Goal: Task Accomplishment & Management: Manage account settings

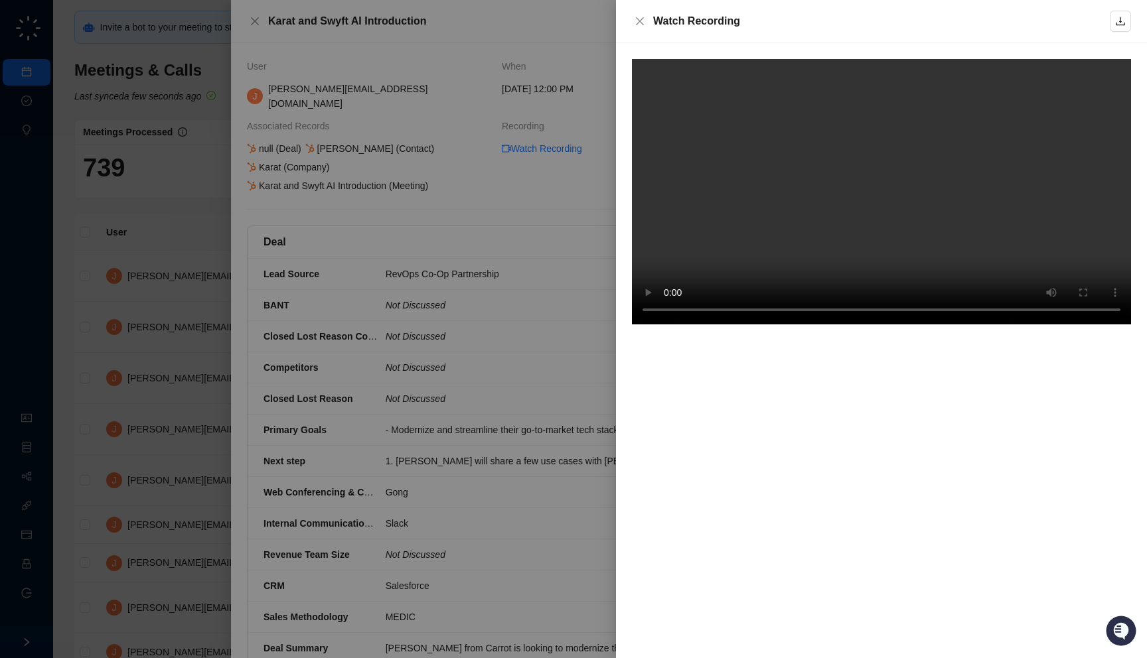
click at [719, 361] on div at bounding box center [881, 350] width 531 height 615
click at [954, 106] on video at bounding box center [881, 192] width 499 height 266
click at [795, 154] on video at bounding box center [881, 192] width 499 height 266
click at [315, 201] on div at bounding box center [573, 329] width 1147 height 658
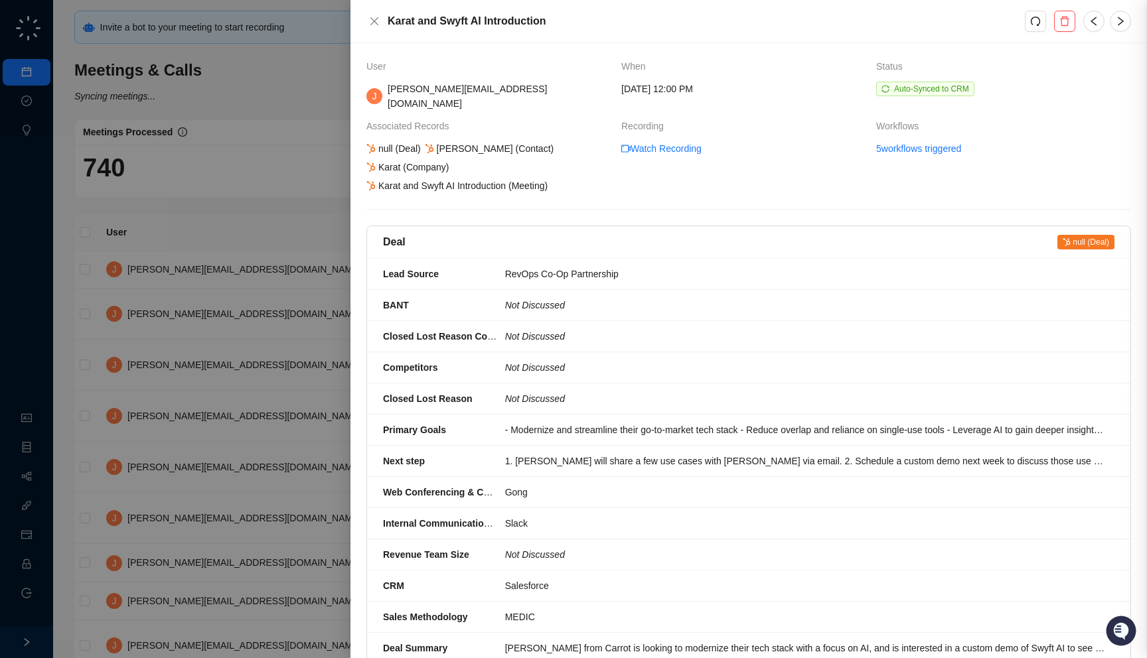
click at [284, 232] on div at bounding box center [573, 329] width 1147 height 658
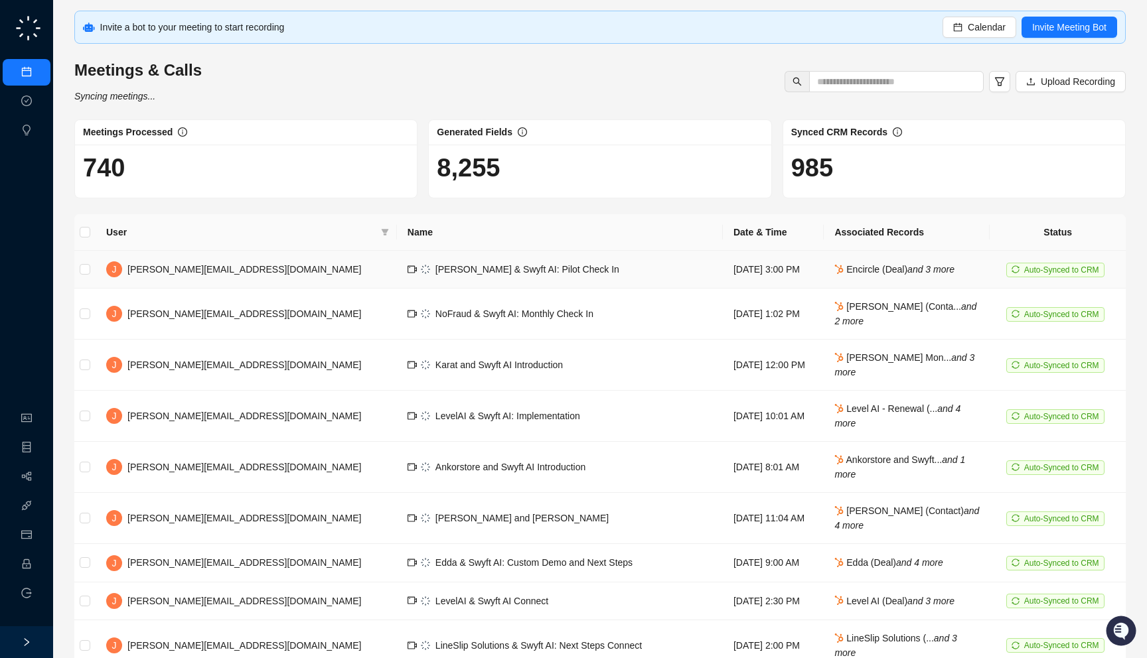
click at [435, 262] on div "Encircle & Swyft AI: Pilot Check In" at bounding box center [527, 269] width 184 height 15
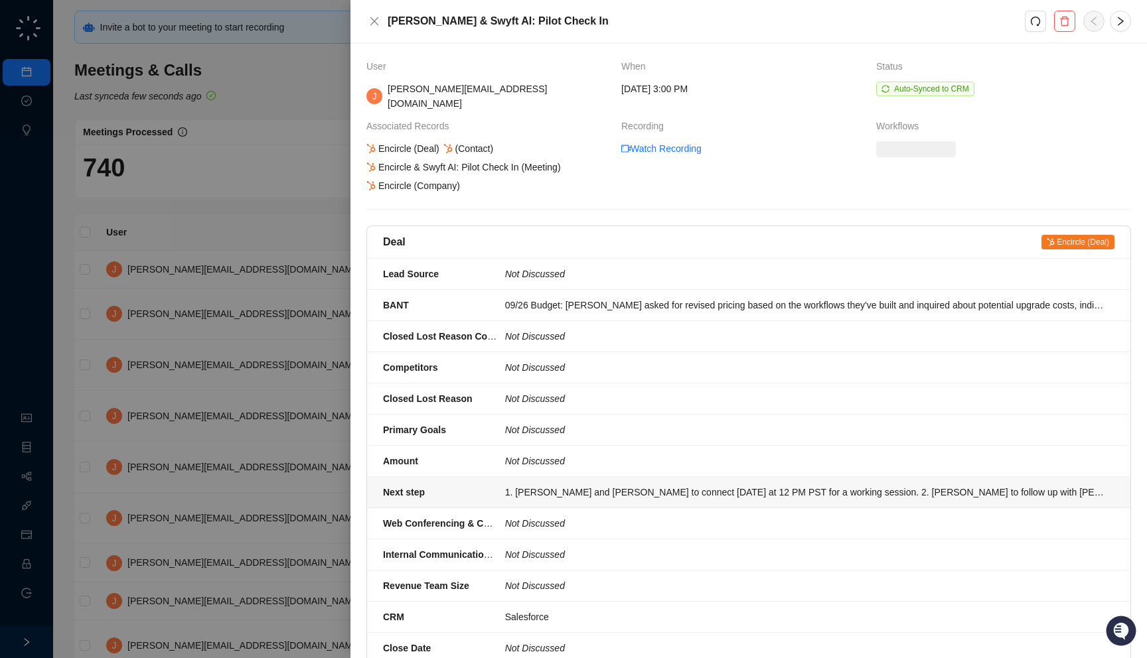
click at [625, 477] on li "Next step 1. Alex and Mark to connect on Tuesday at 12 PM PST for a working ses…" at bounding box center [748, 492] width 763 height 31
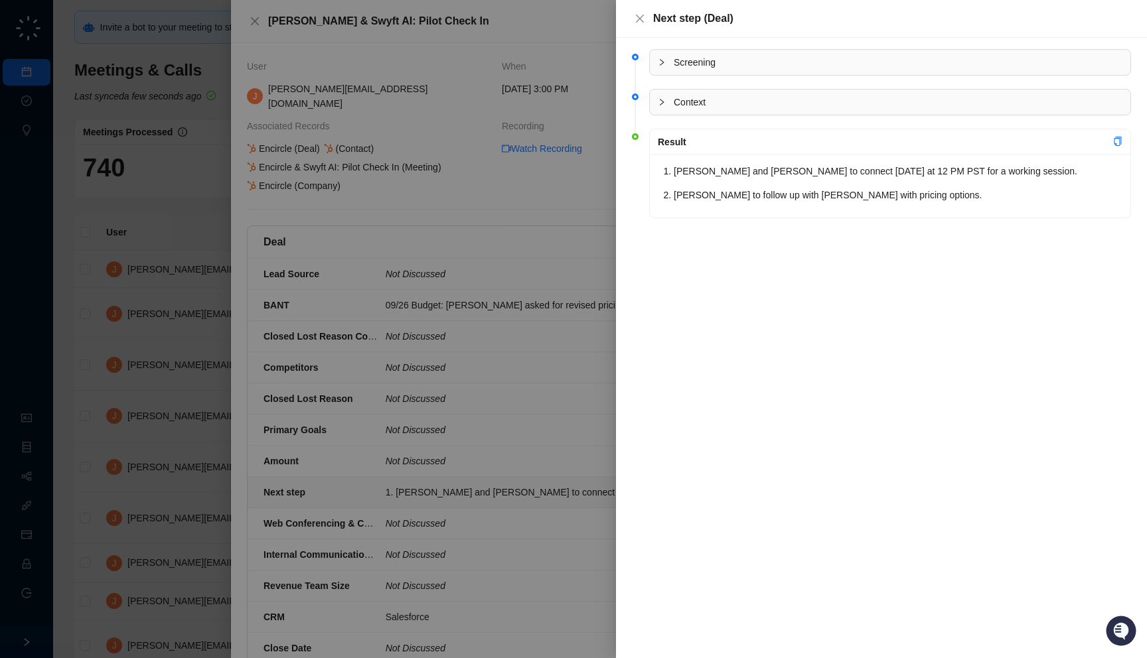
drag, startPoint x: 682, startPoint y: 216, endPoint x: 672, endPoint y: 217, distance: 10.0
click at [672, 217] on div "Alex and Mark to connect on Tuesday at 12 PM PST for a working session. Jake to…" at bounding box center [890, 186] width 481 height 64
click at [525, 348] on div at bounding box center [573, 329] width 1147 height 658
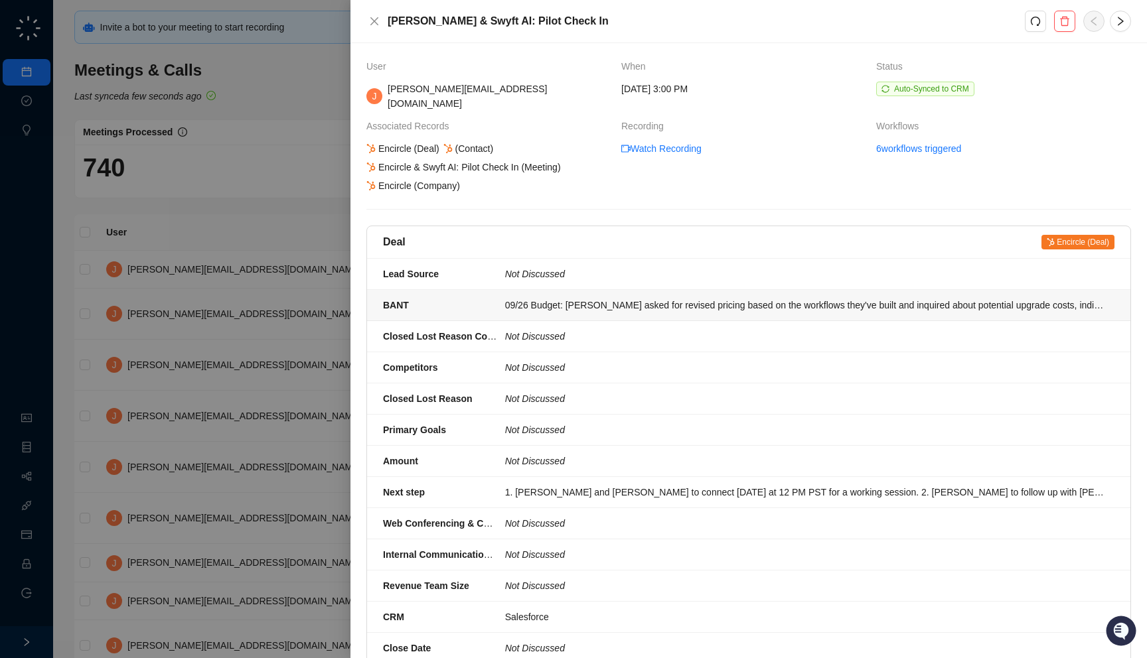
click at [579, 305] on li "BANT 09/26 Budget: Dave asked for revised pricing based on the workflows they'v…" at bounding box center [748, 305] width 763 height 31
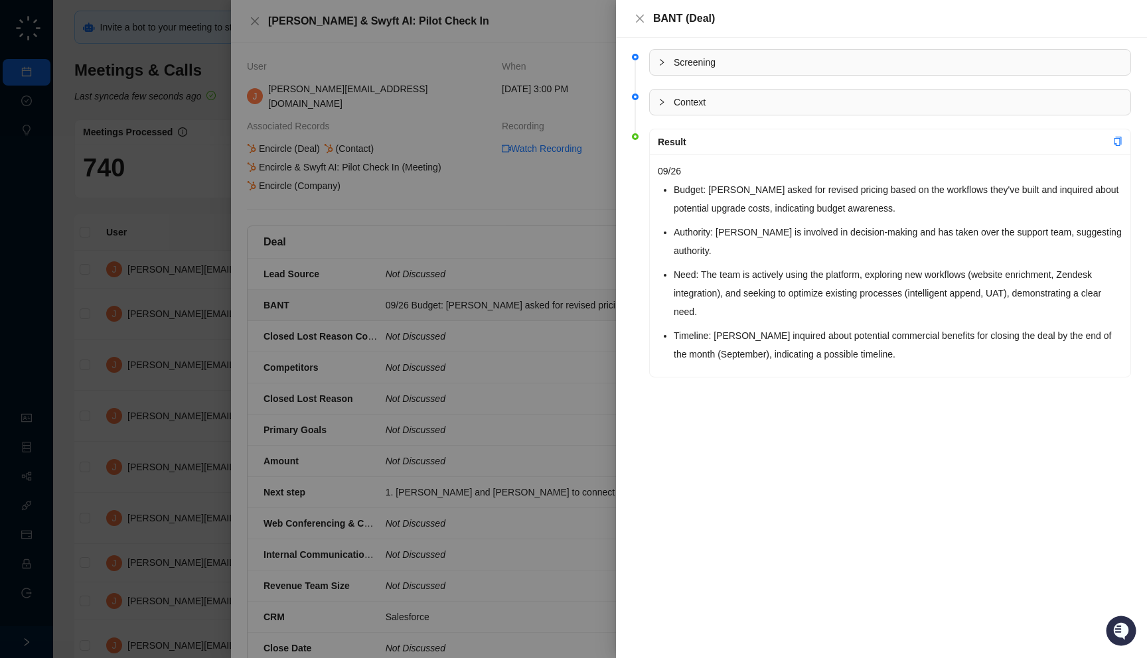
click at [835, 200] on li "Budget: Dave asked for revised pricing based on the workflows they've built and…" at bounding box center [898, 199] width 449 height 37
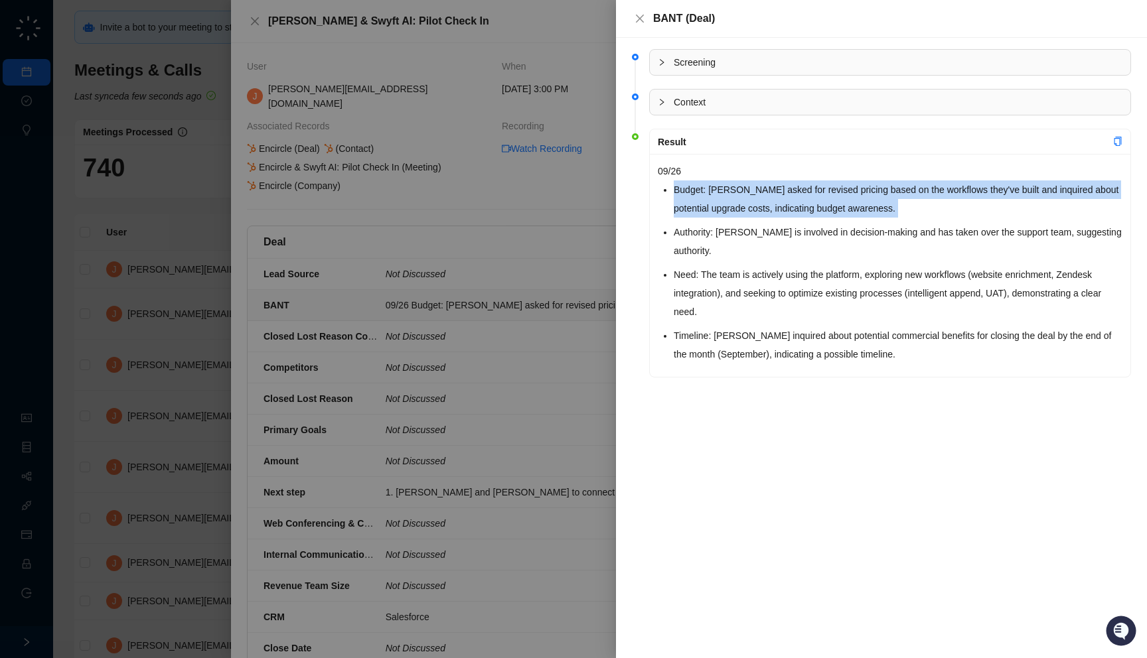
click at [835, 200] on li "Budget: Dave asked for revised pricing based on the workflows they've built and…" at bounding box center [898, 199] width 449 height 37
click at [881, 200] on li "Budget: Dave asked for revised pricing based on the workflows they've built and…" at bounding box center [898, 199] width 449 height 37
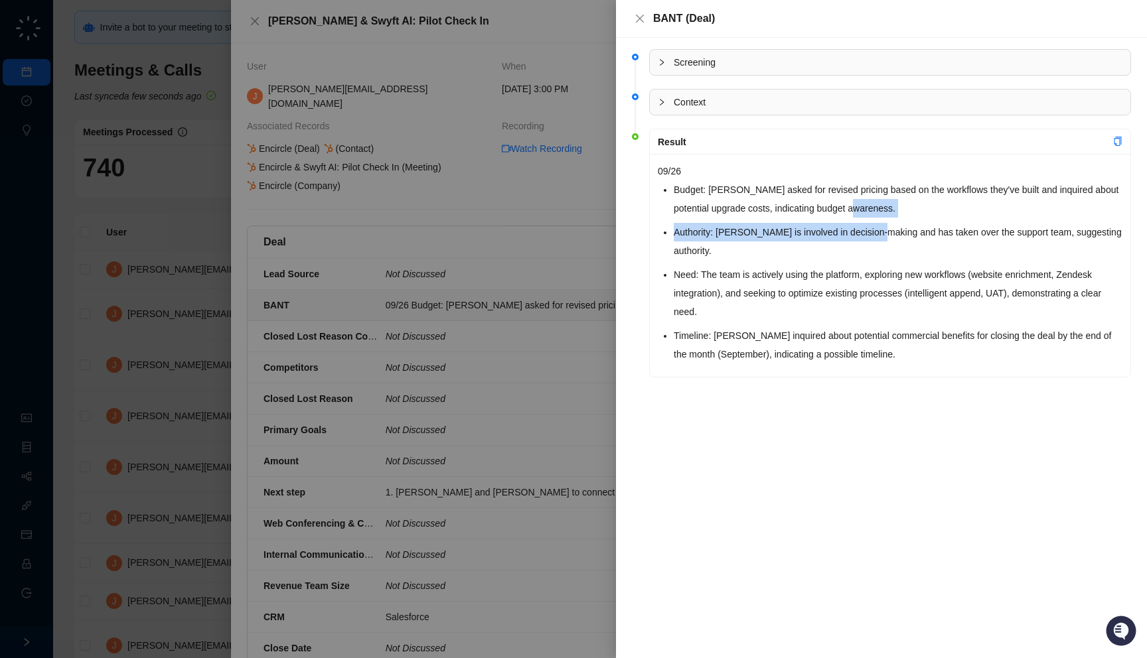
drag, startPoint x: 881, startPoint y: 204, endPoint x: 885, endPoint y: 235, distance: 30.9
click at [885, 235] on ul "Budget: Dave asked for revised pricing based on the workflows they've built and…" at bounding box center [898, 272] width 449 height 183
click at [743, 277] on li "Need: The team is actively using the platform, exploring new workflows (website…" at bounding box center [898, 294] width 449 height 56
drag, startPoint x: 725, startPoint y: 255, endPoint x: 672, endPoint y: 274, distance: 56.5
click at [672, 274] on div "09/26 Budget: Dave asked for revised pricing based on the workflows they've bui…" at bounding box center [890, 265] width 481 height 223
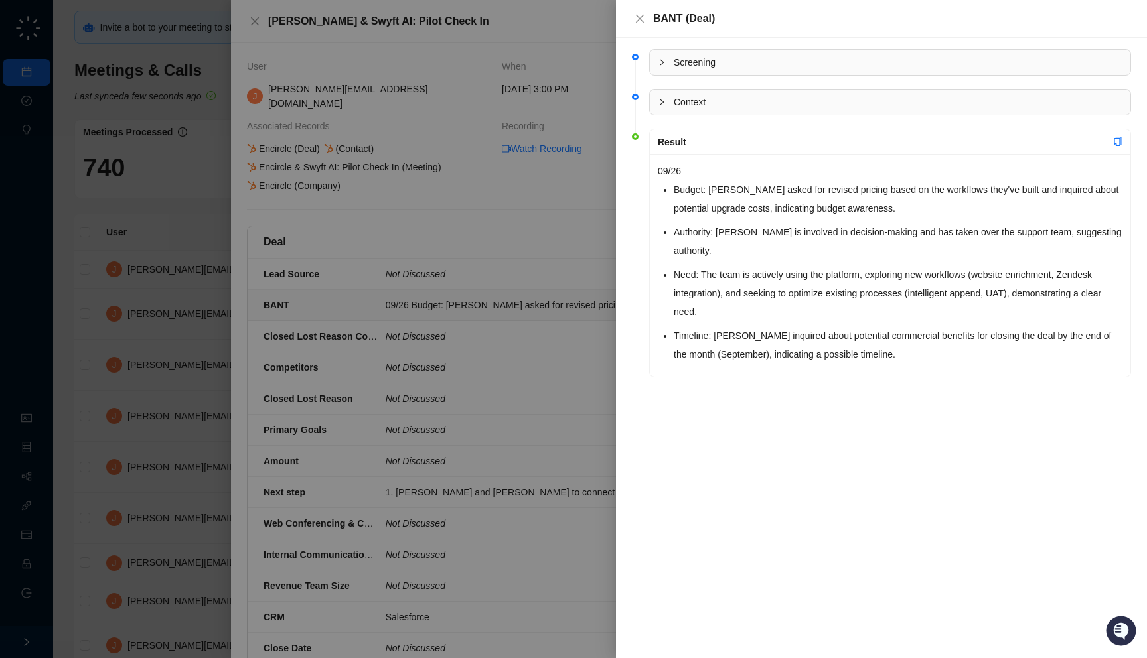
drag, startPoint x: 704, startPoint y: 313, endPoint x: 672, endPoint y: 326, distance: 34.3
click at [672, 326] on div "09/26 Budget: Dave asked for revised pricing based on the workflows they've bui…" at bounding box center [890, 265] width 481 height 223
drag, startPoint x: 671, startPoint y: 362, endPoint x: 669, endPoint y: 372, distance: 9.5
click at [669, 372] on div "09/26 Budget: Dave asked for revised pricing based on the workflows they've bui…" at bounding box center [890, 265] width 481 height 223
click at [680, 371] on div "09/26 Budget: Dave asked for revised pricing based on the workflows they've bui…" at bounding box center [890, 265] width 481 height 223
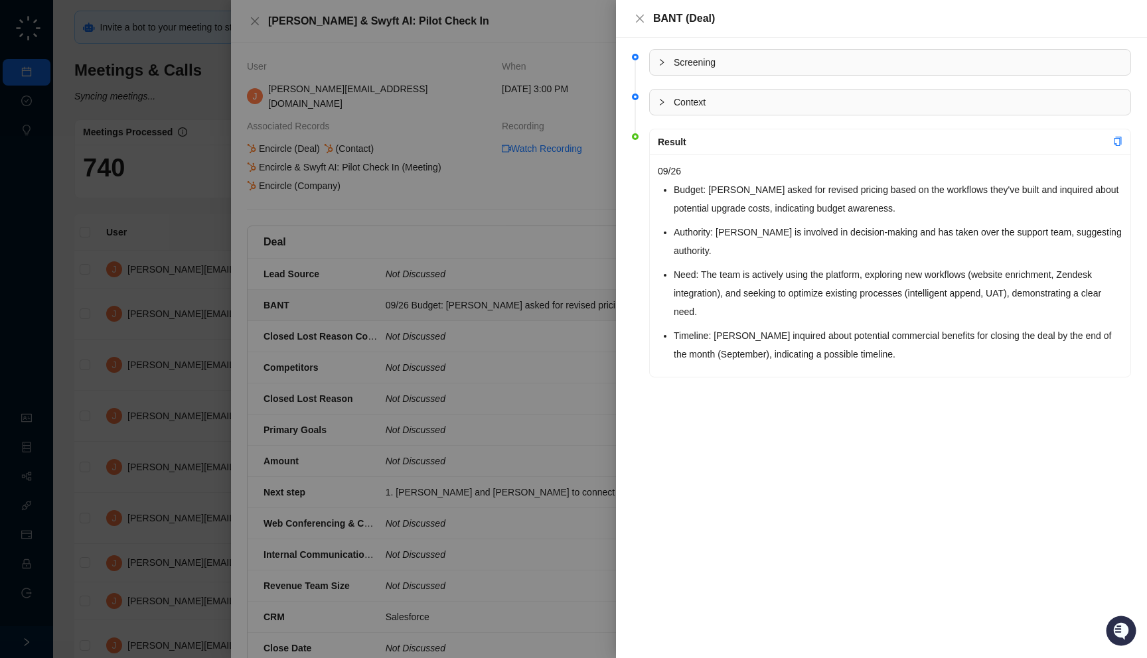
click at [476, 230] on div at bounding box center [573, 329] width 1147 height 658
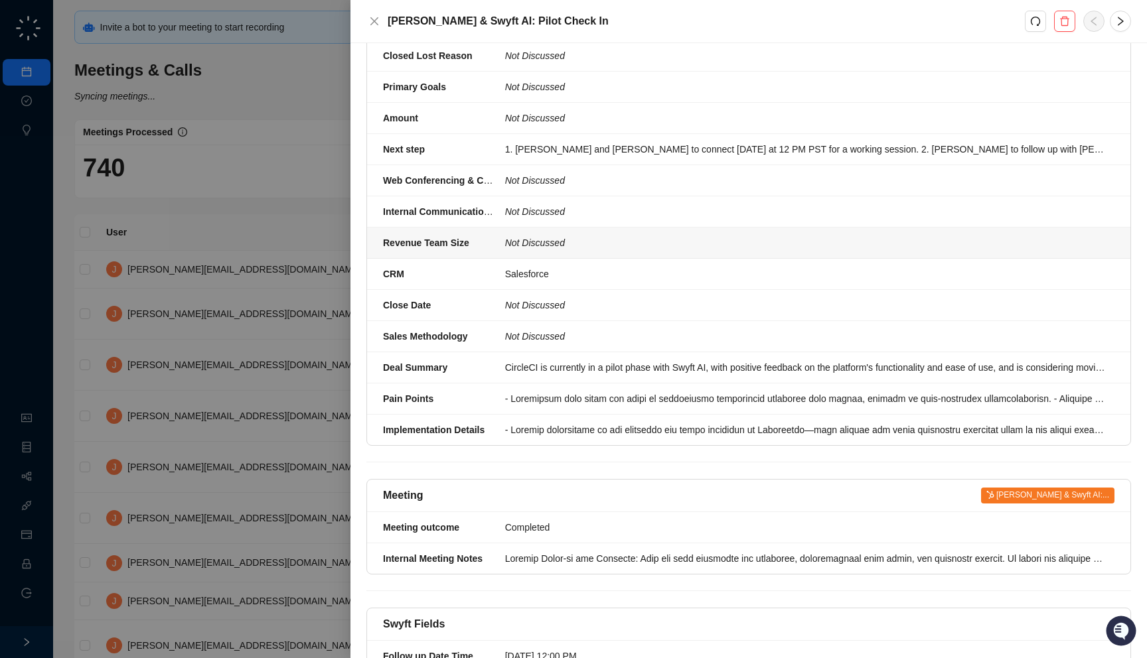
scroll to position [354, 0]
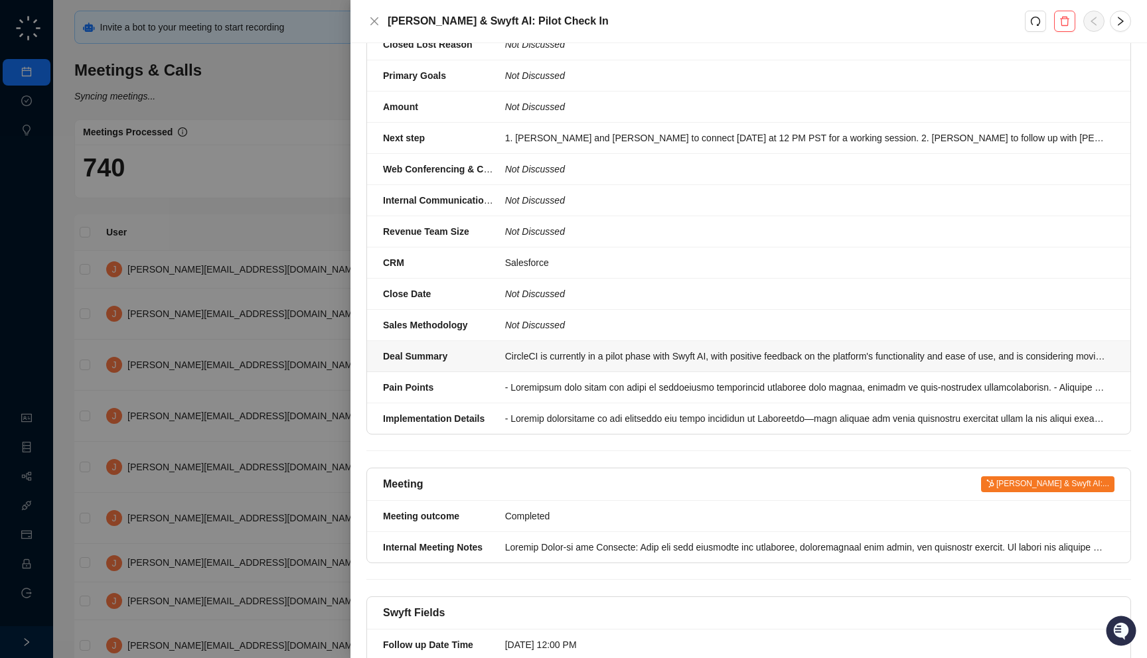
click at [552, 349] on div "CircleCI is currently in a pilot phase with Swyft AI, with positive feedback on…" at bounding box center [805, 356] width 601 height 15
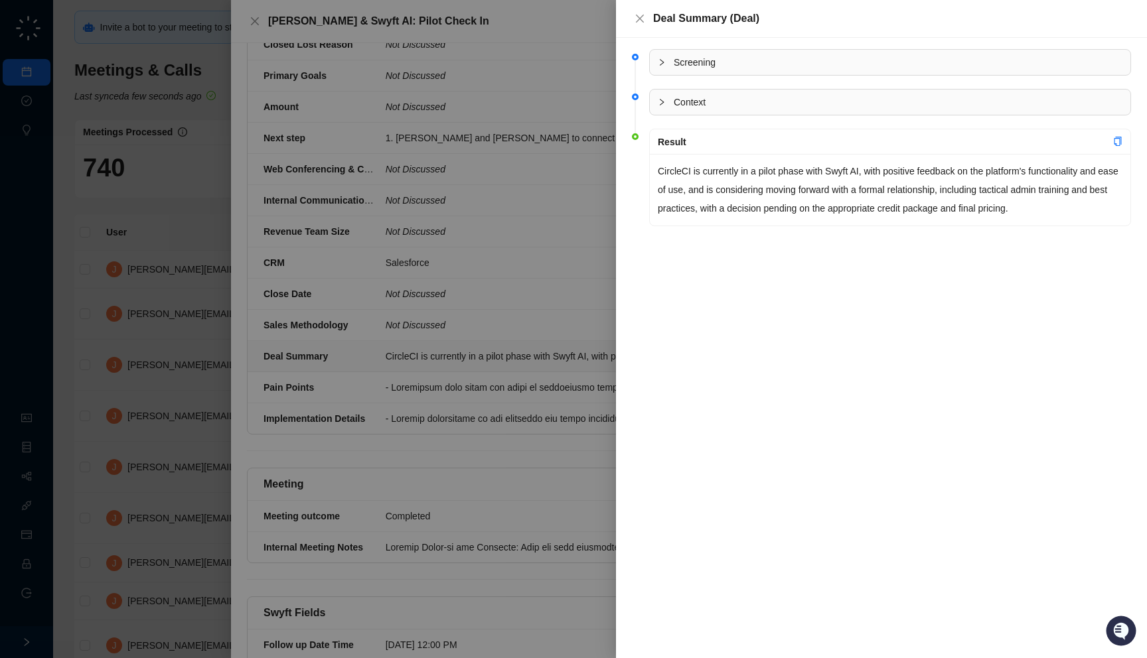
drag, startPoint x: 670, startPoint y: 227, endPoint x: 658, endPoint y: 226, distance: 12.0
click at [658, 226] on li "Result CircleCI is currently in a pilot phase with Swyft AI, with positive feed…" at bounding box center [881, 188] width 499 height 111
click at [674, 217] on p "CircleCI is currently in a pilot phase with Swyft AI, with positive feedback on…" at bounding box center [890, 190] width 465 height 56
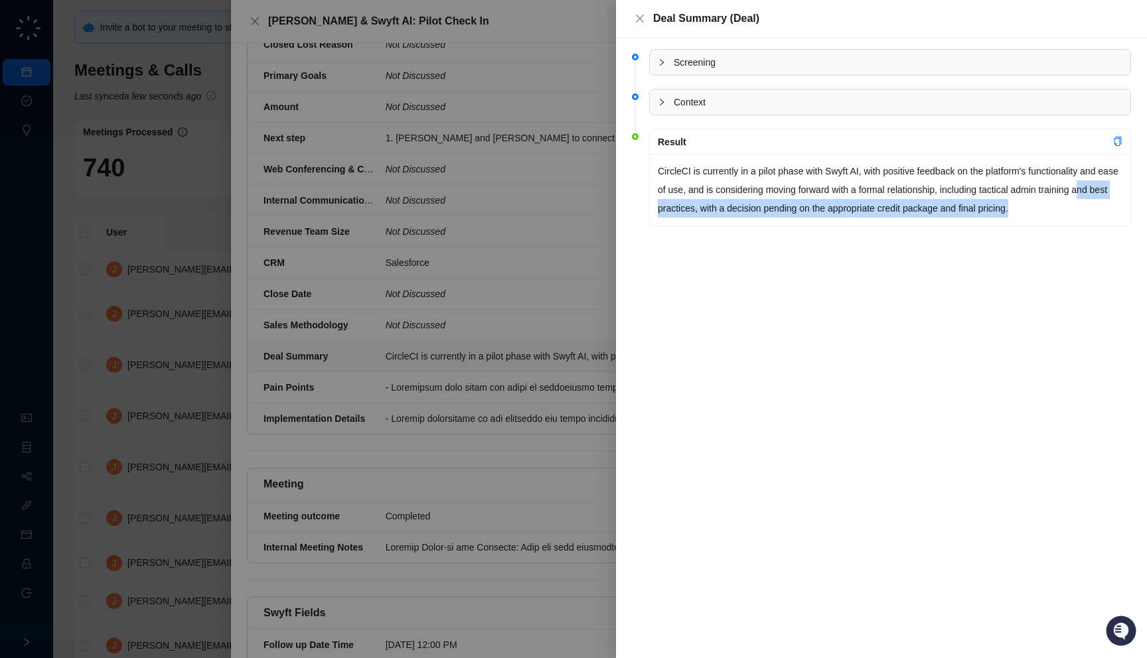
drag, startPoint x: 665, startPoint y: 217, endPoint x: 664, endPoint y: 230, distance: 12.6
click at [664, 230] on li "Result CircleCI is currently in a pilot phase with Swyft AI, with positive feed…" at bounding box center [881, 188] width 499 height 111
click at [674, 230] on li "Result CircleCI is currently in a pilot phase with Swyft AI, with positive feed…" at bounding box center [881, 188] width 499 height 111
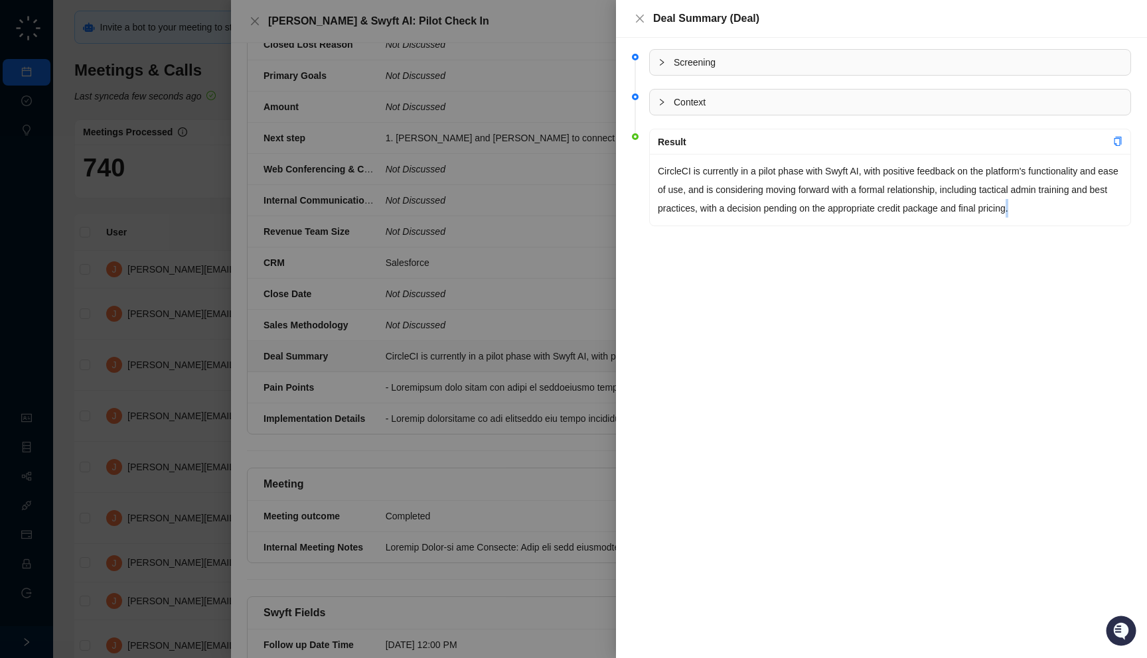
drag, startPoint x: 674, startPoint y: 230, endPoint x: 664, endPoint y: 224, distance: 11.6
click at [664, 224] on li "Result CircleCI is currently in a pilot phase with Swyft AI, with positive feed…" at bounding box center [881, 188] width 499 height 111
click at [584, 256] on div at bounding box center [573, 329] width 1147 height 658
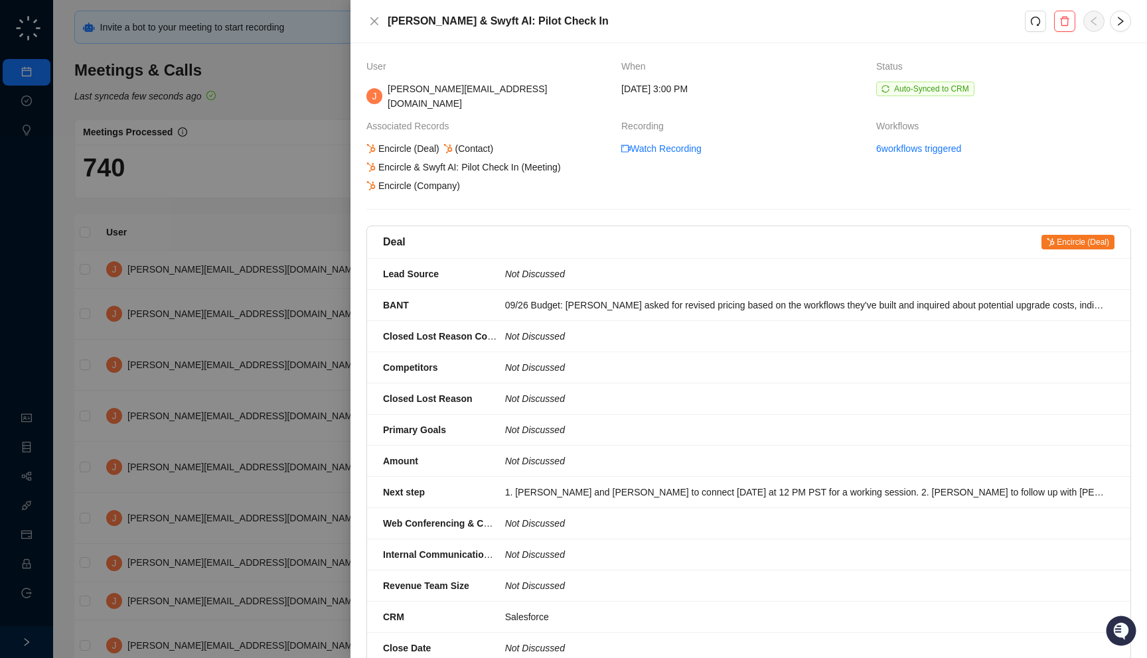
drag, startPoint x: 475, startPoint y: 108, endPoint x: 483, endPoint y: 117, distance: 12.3
click at [483, 119] on div "Associated Records" at bounding box center [488, 126] width 244 height 15
click at [522, 119] on div "Associated Records" at bounding box center [488, 126] width 244 height 15
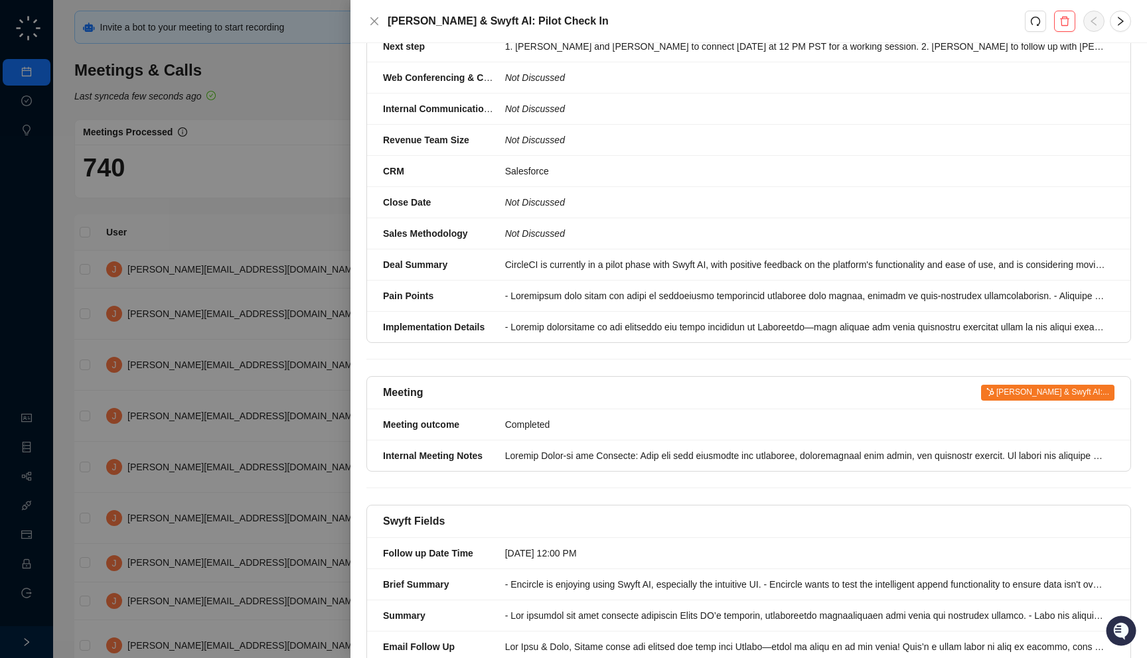
scroll to position [483, 0]
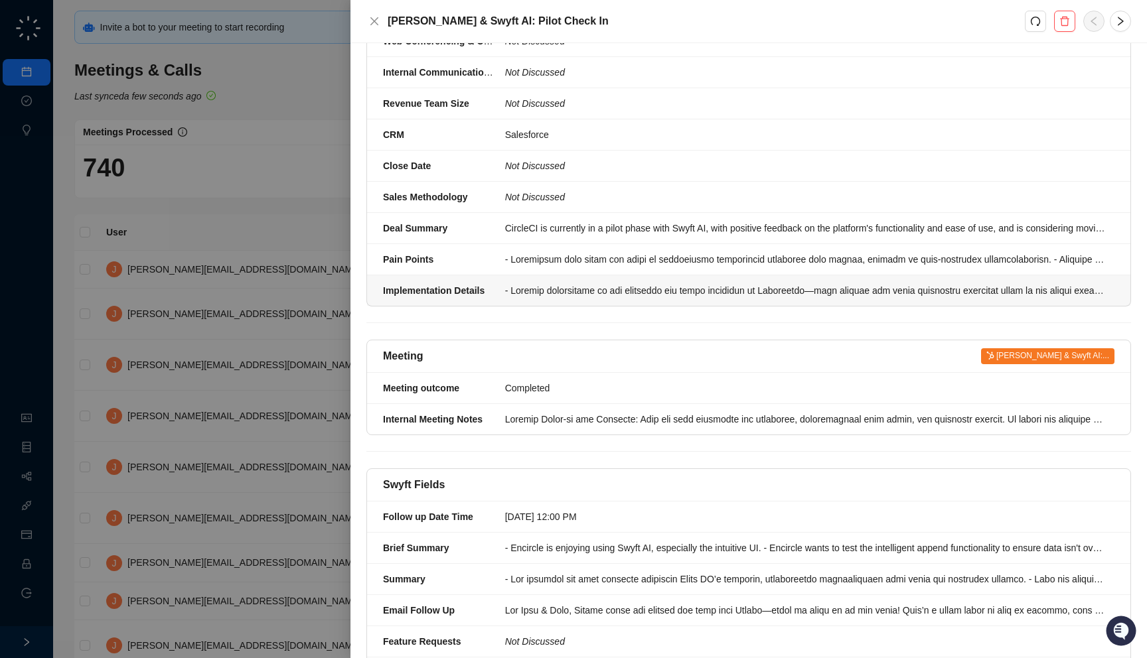
click at [561, 283] on div at bounding box center [805, 290] width 601 height 15
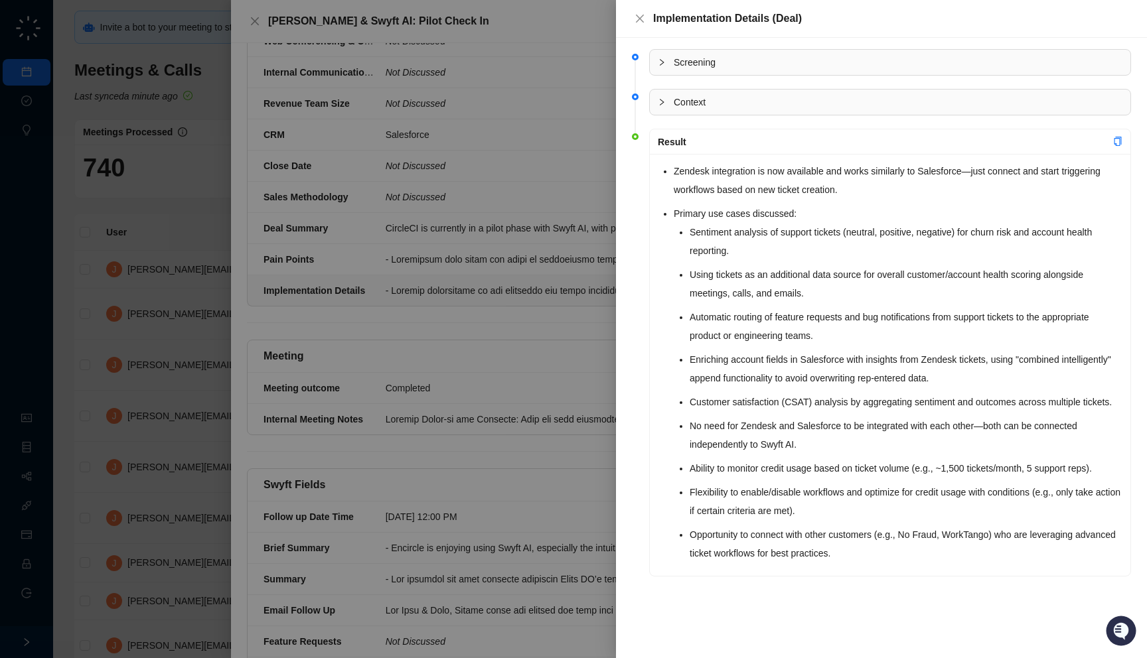
drag, startPoint x: 877, startPoint y: 198, endPoint x: 868, endPoint y: 202, distance: 9.9
click at [868, 202] on ul "Zendesk integration is now available and works similarly to Salesforce—just con…" at bounding box center [898, 362] width 449 height 401
drag, startPoint x: 874, startPoint y: 187, endPoint x: 862, endPoint y: 197, distance: 16.0
click at [862, 197] on li "Zendesk integration is now available and works similarly to Salesforce—just con…" at bounding box center [898, 180] width 449 height 37
click at [558, 275] on div at bounding box center [573, 329] width 1147 height 658
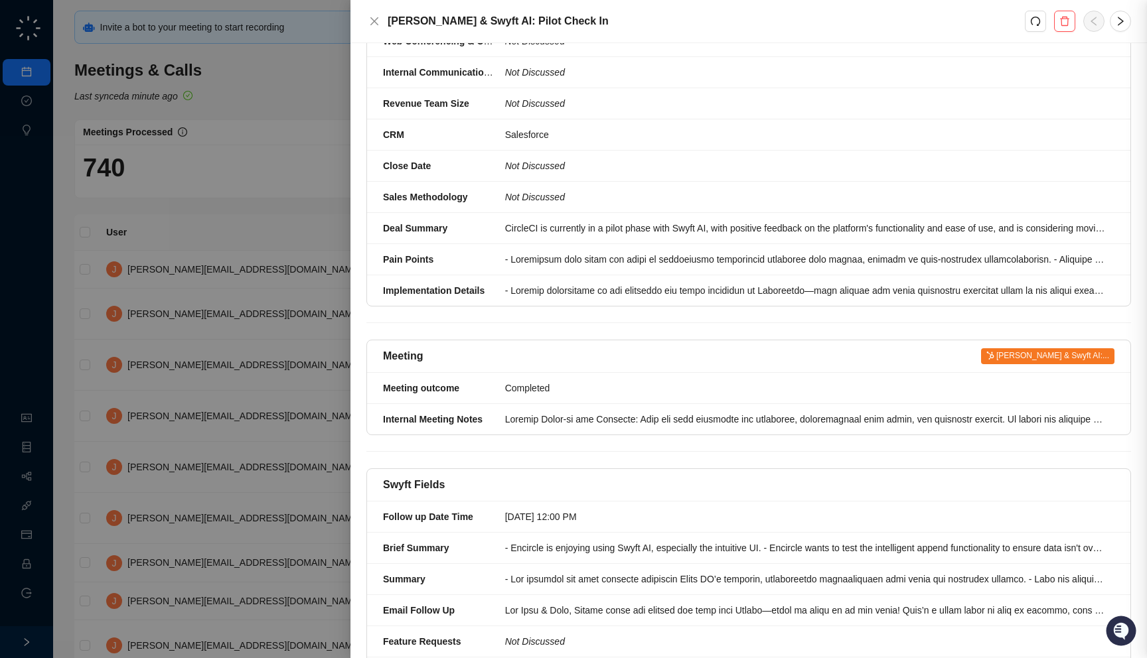
click at [233, 298] on div at bounding box center [573, 329] width 1147 height 658
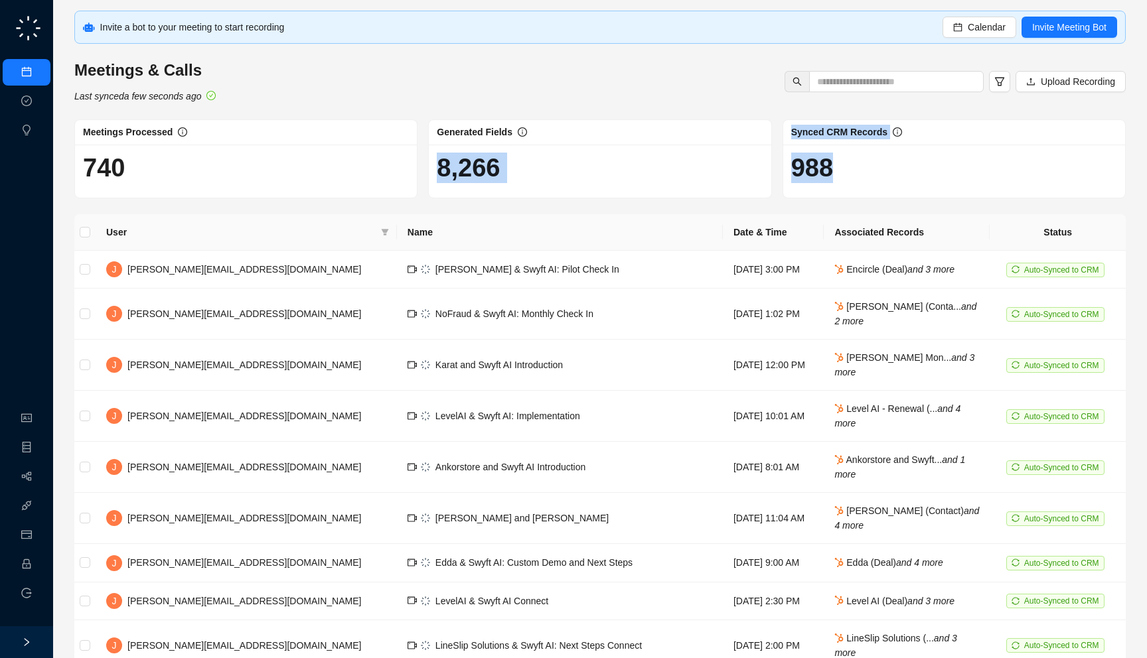
drag, startPoint x: 844, startPoint y: 167, endPoint x: 631, endPoint y: 142, distance: 215.2
click at [631, 142] on div "Meetings Processed 740 Generated Fields 8,266 Synced CRM Records 988" at bounding box center [600, 158] width 1062 height 79
click at [575, 169] on h1 "8,266" at bounding box center [600, 168] width 326 height 31
drag, startPoint x: 841, startPoint y: 172, endPoint x: 879, endPoint y: 175, distance: 38.0
click at [879, 175] on h1 "988" at bounding box center [954, 168] width 326 height 31
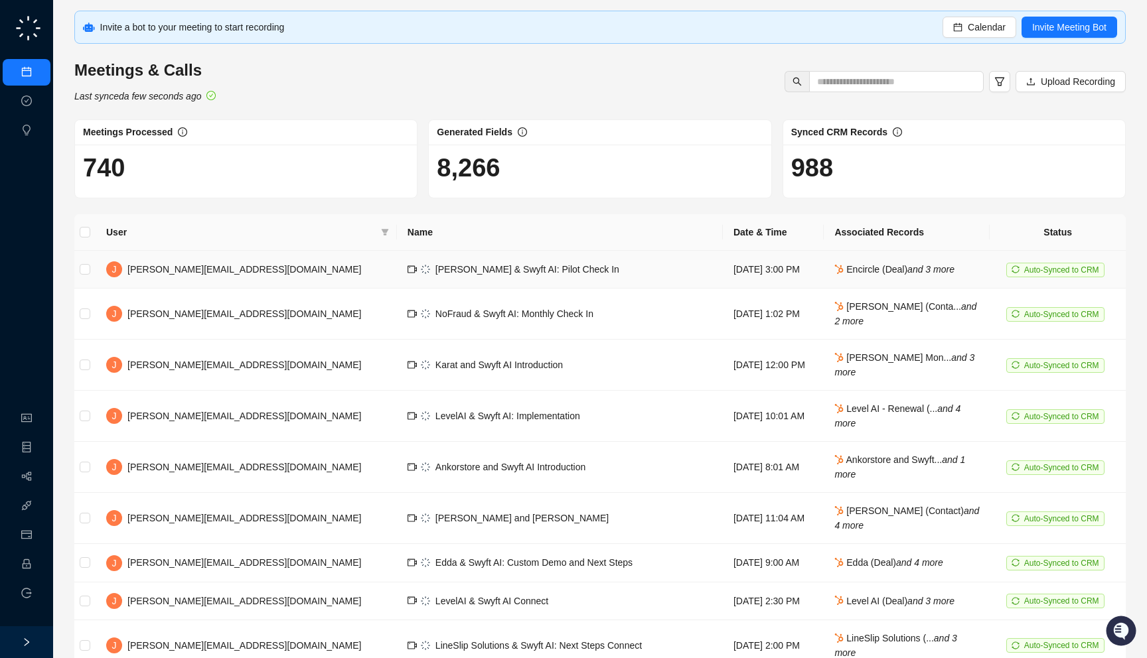
click at [784, 273] on td "Friday, 09/26/25, 3:00 PM" at bounding box center [773, 270] width 101 height 38
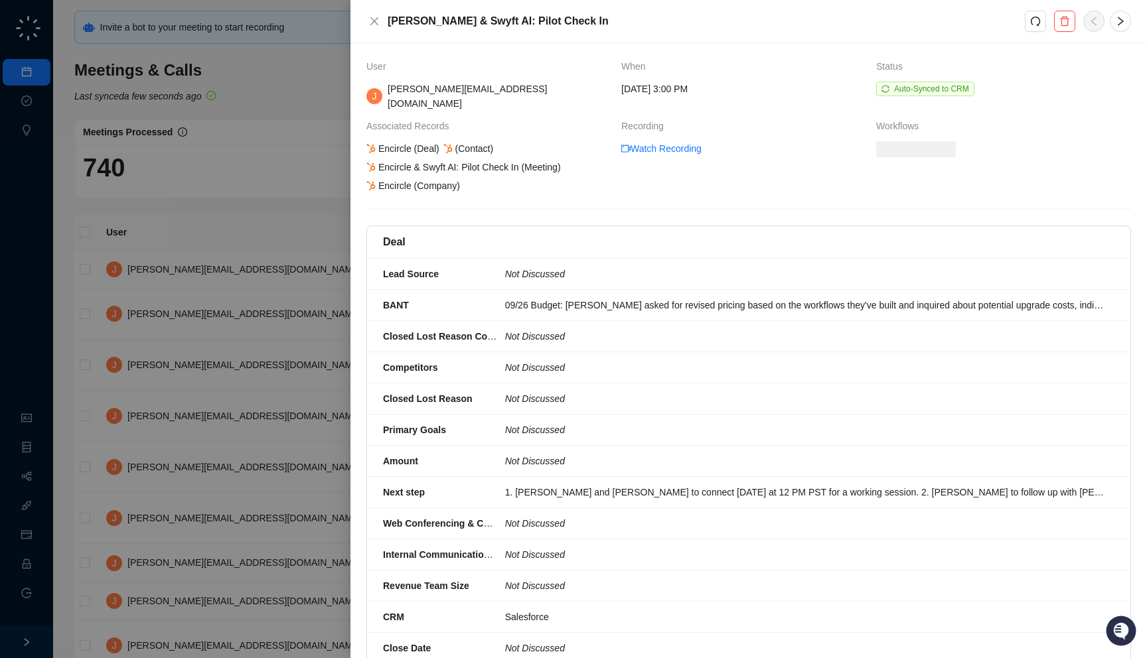
click at [216, 100] on div at bounding box center [573, 329] width 1147 height 658
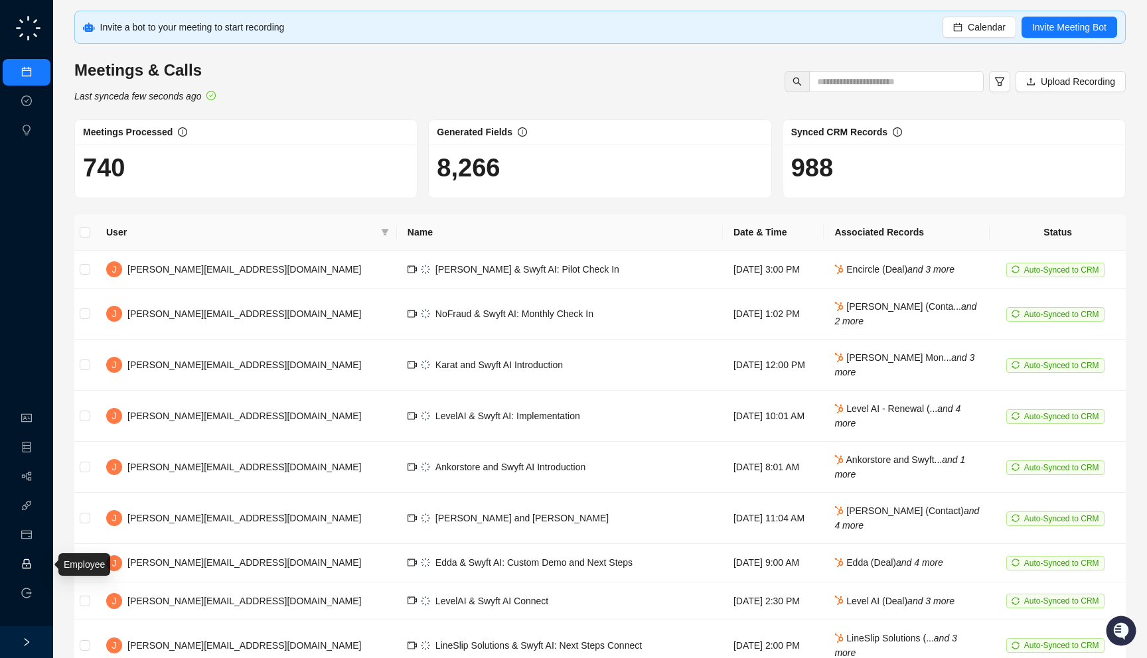
click at [38, 565] on link "Employee" at bounding box center [58, 565] width 41 height 11
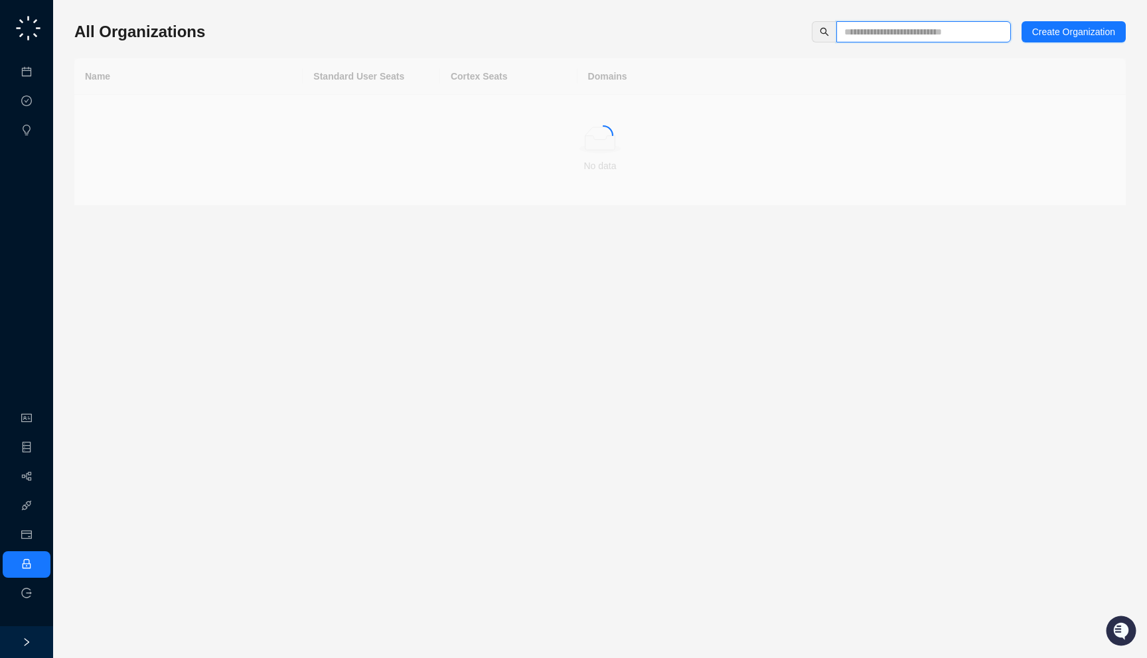
click at [928, 37] on input "text" at bounding box center [918, 32] width 148 height 15
type input "****"
click at [325, 108] on td "10" at bounding box center [371, 113] width 137 height 37
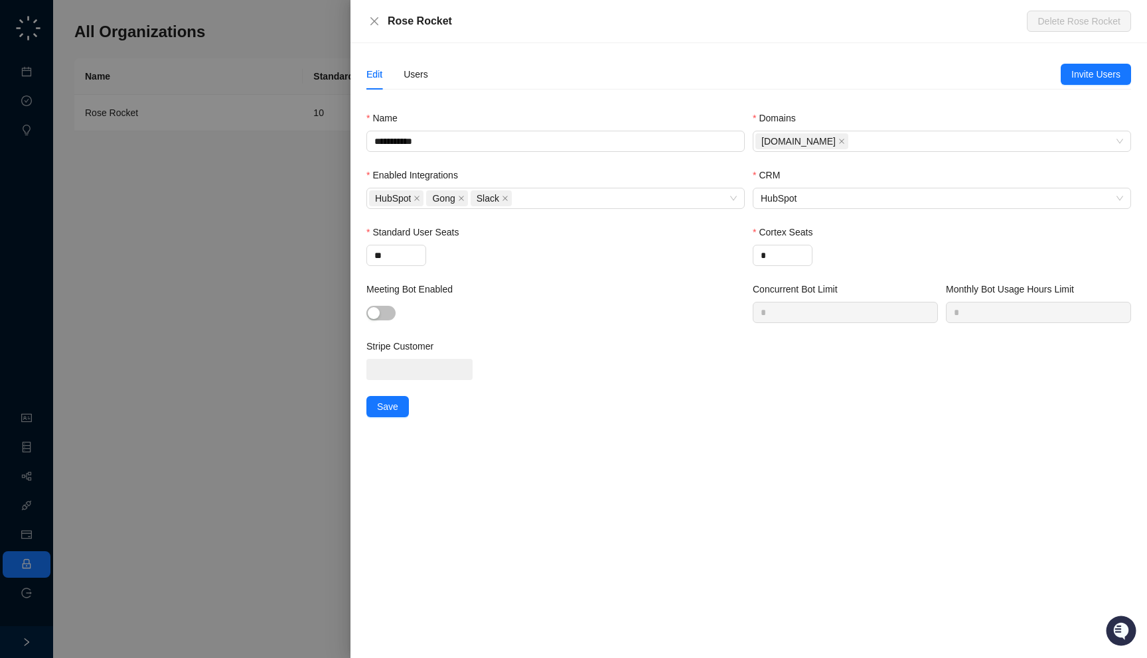
click at [433, 84] on div "Edit Users" at bounding box center [713, 74] width 694 height 31
click at [429, 84] on div "Edit Users" at bounding box center [713, 74] width 694 height 31
click at [418, 78] on div "Users" at bounding box center [416, 74] width 25 height 15
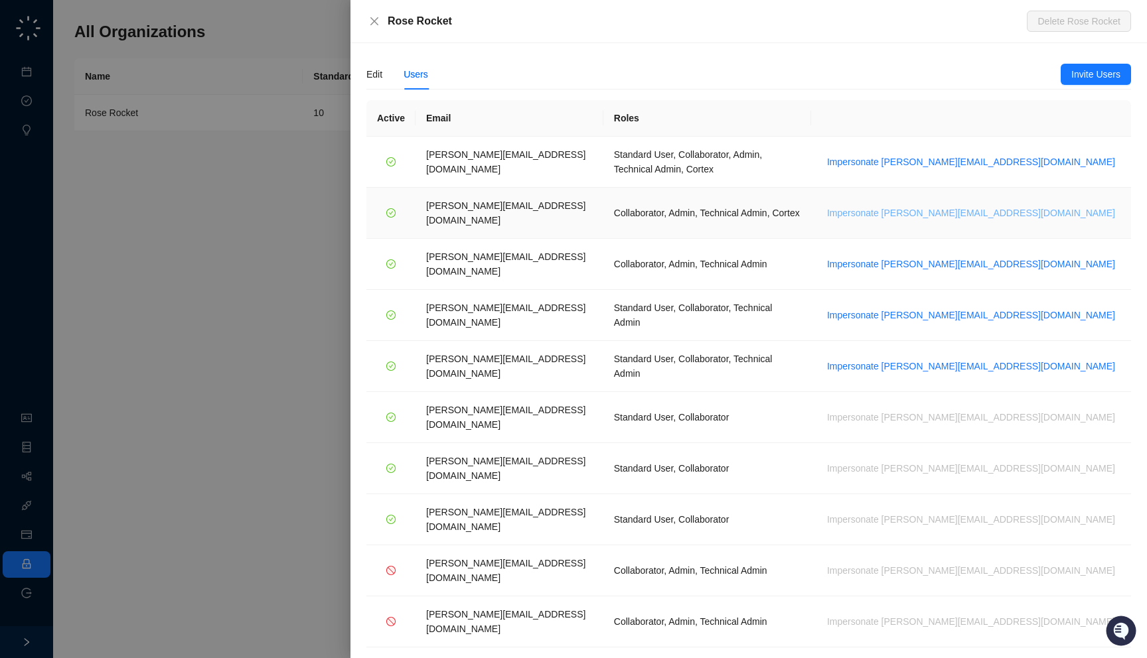
click at [1022, 206] on span "Impersonate jane.h@roserocket.com" at bounding box center [971, 213] width 288 height 15
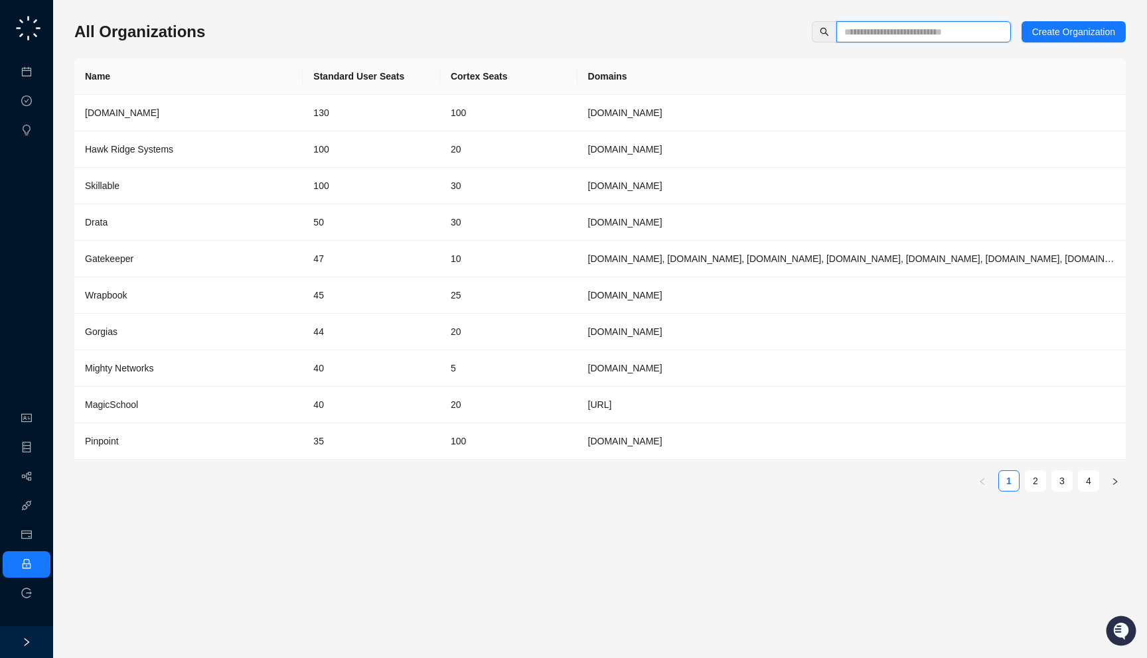
click at [876, 29] on input "text" at bounding box center [918, 32] width 148 height 15
type input "*"
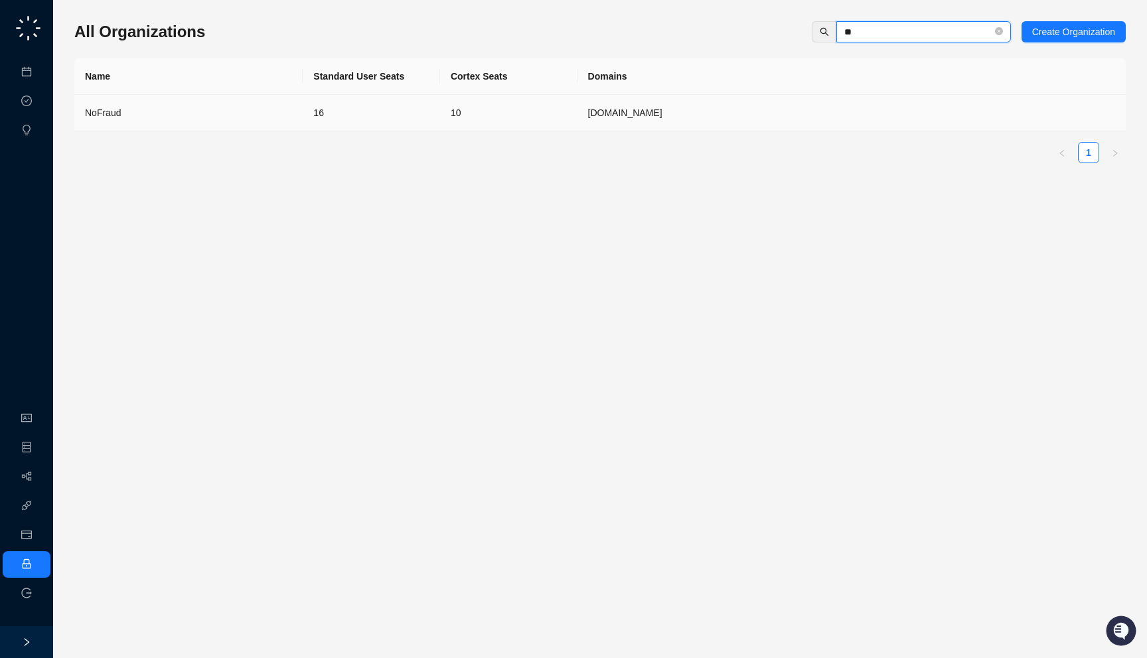
type input "**"
click at [249, 111] on div "NoFraud" at bounding box center [188, 113] width 207 height 15
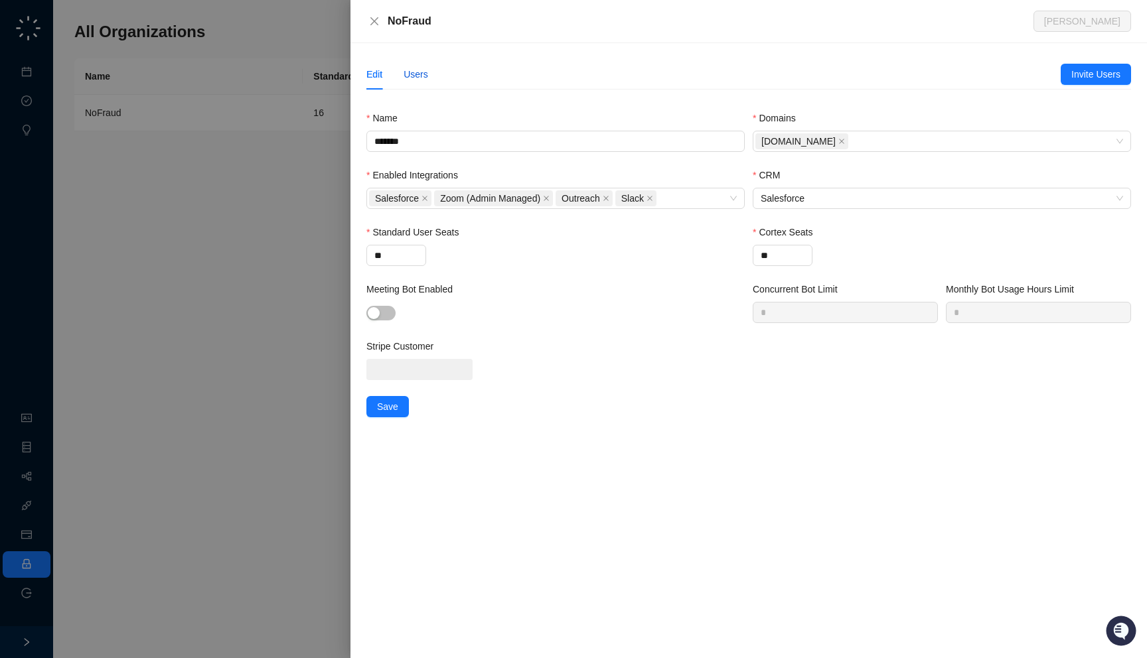
click at [416, 74] on div "Users" at bounding box center [416, 74] width 25 height 15
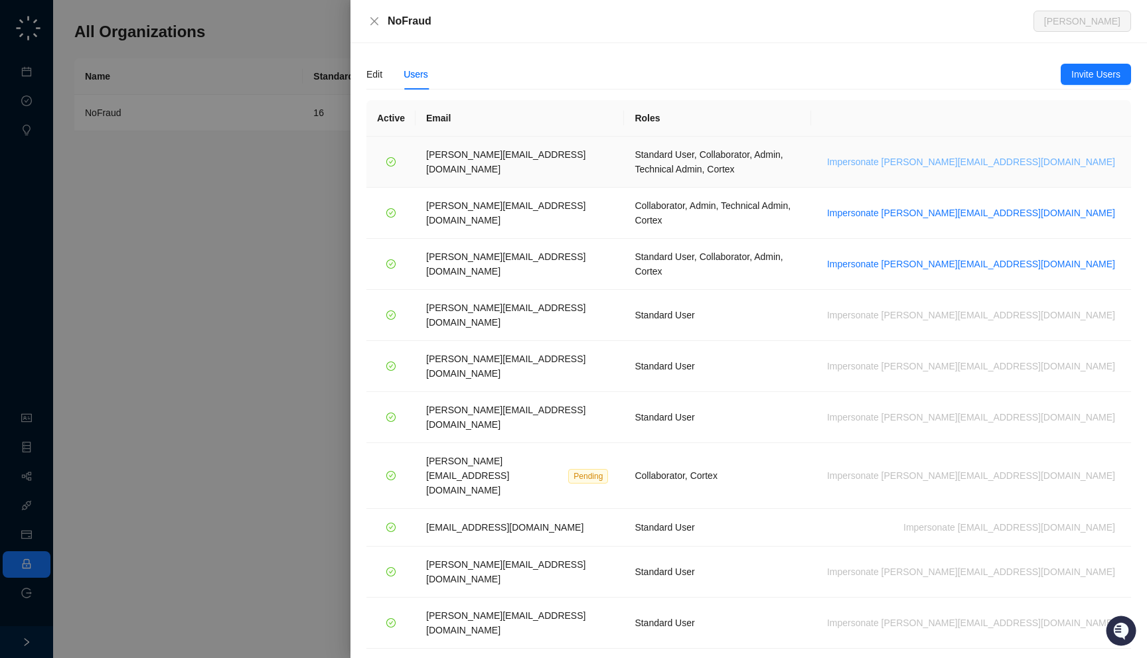
click at [1071, 160] on span "Impersonate [PERSON_NAME][EMAIL_ADDRESS][DOMAIN_NAME]" at bounding box center [971, 162] width 288 height 15
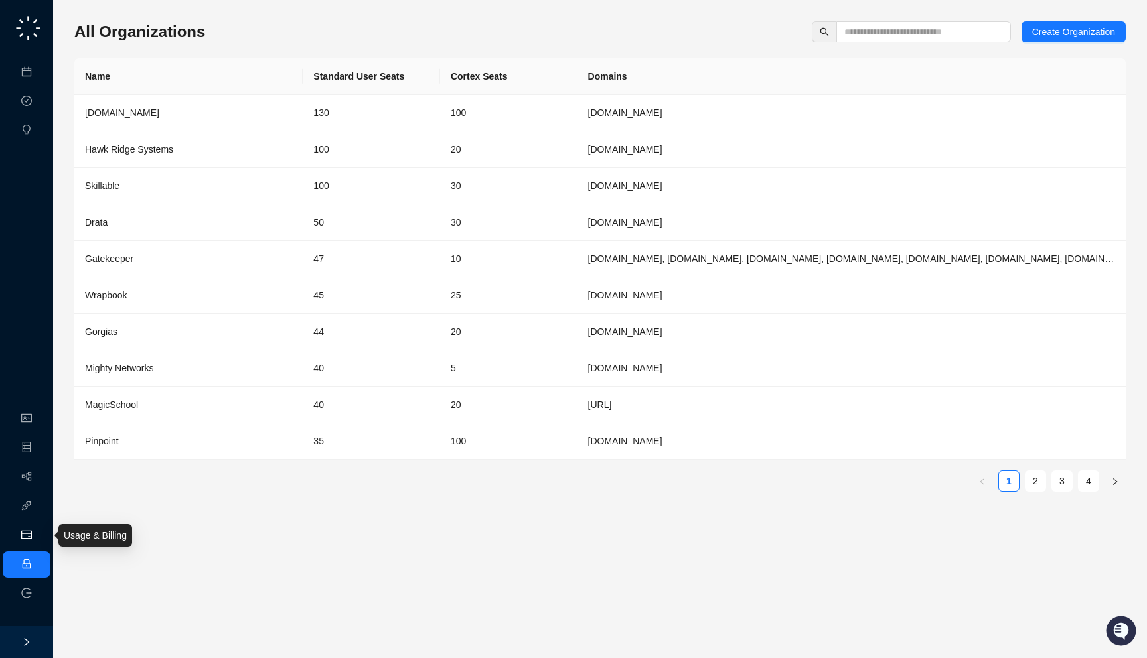
click at [38, 530] on link "Usage & Billing" at bounding box center [69, 535] width 63 height 11
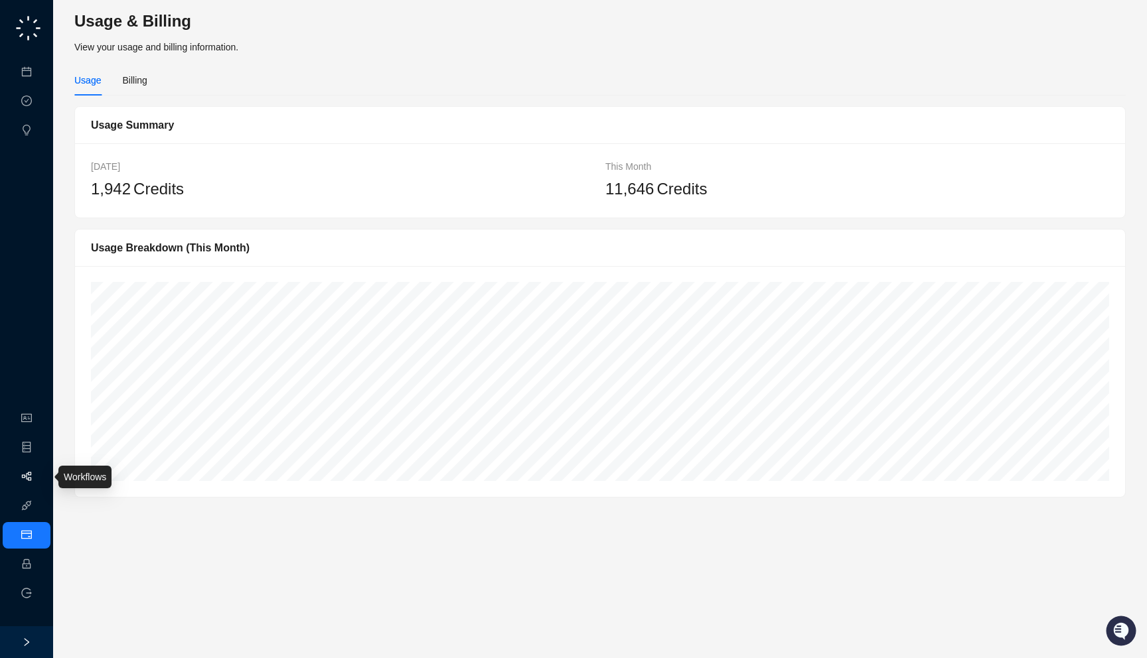
click at [38, 483] on link "Workflows" at bounding box center [59, 477] width 42 height 11
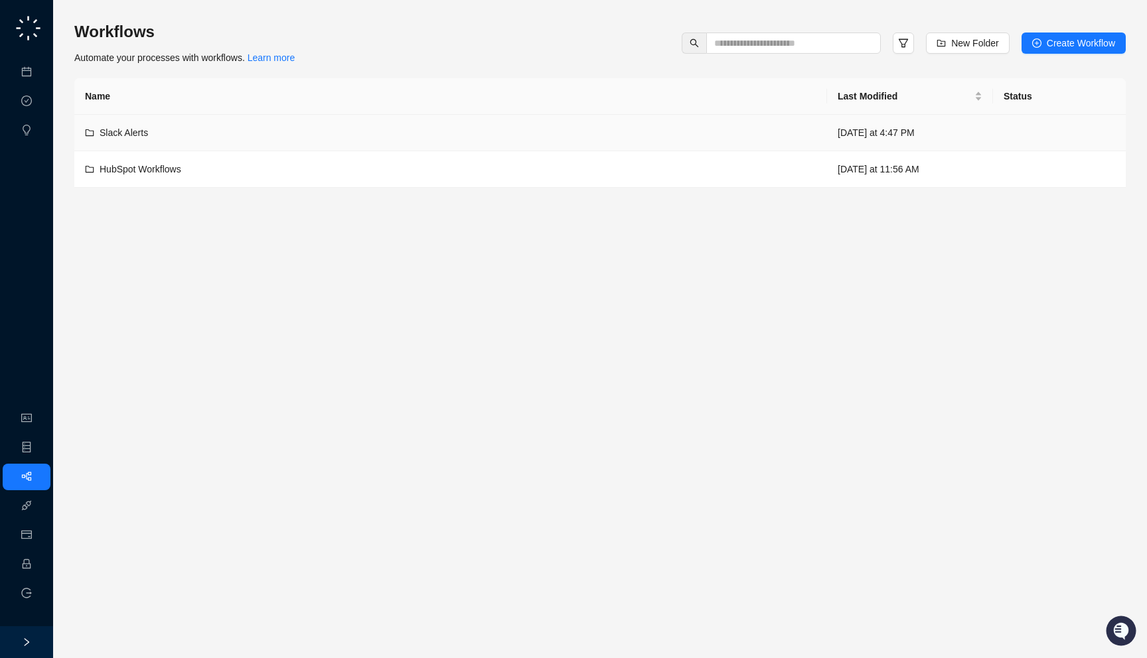
click at [418, 119] on td "Slack Alerts" at bounding box center [450, 133] width 753 height 37
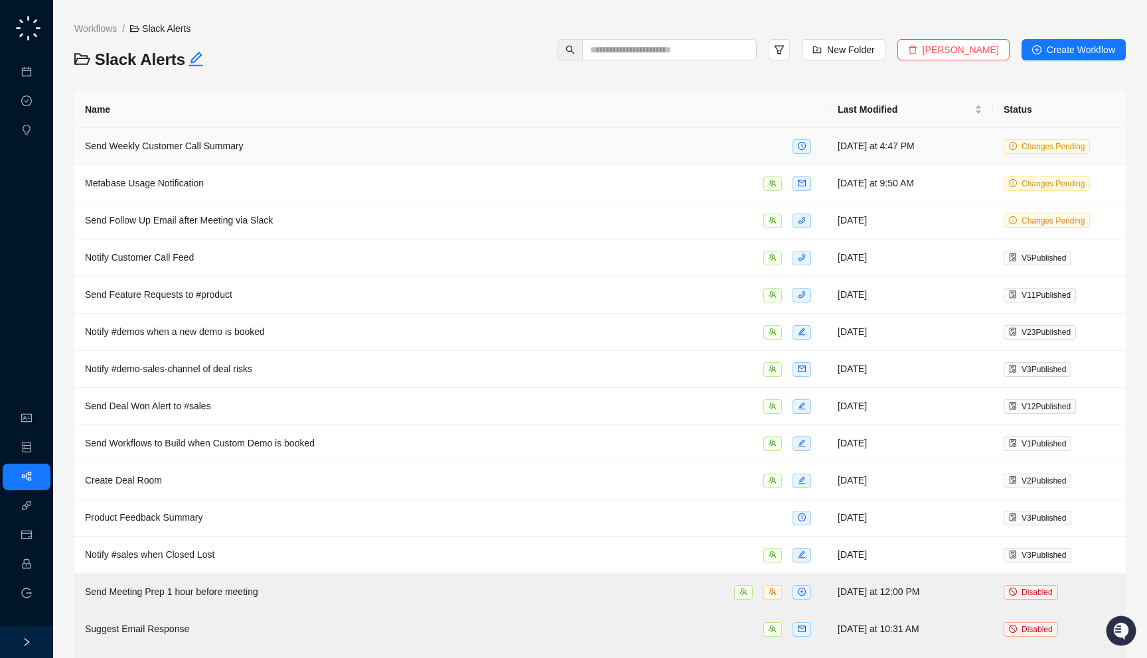
click at [489, 157] on td "Send Weekly Customer Call Summary" at bounding box center [450, 146] width 753 height 37
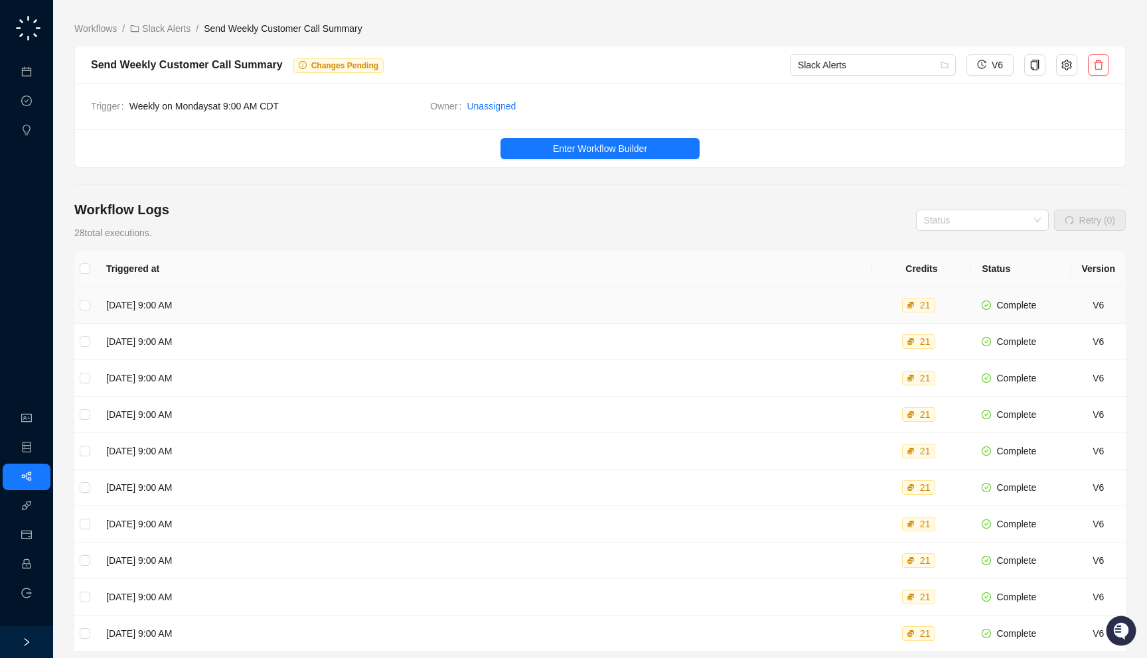
click at [654, 303] on td "Monday, 09/22/25, 9:00 AM" at bounding box center [484, 305] width 776 height 37
drag, startPoint x: 403, startPoint y: 37, endPoint x: 507, endPoint y: 23, distance: 105.1
click at [507, 23] on main "Workflows / Slack Alerts / Send Weekly Customer Call Summary Send Weekly Custom…" at bounding box center [599, 407] width 1051 height 773
drag, startPoint x: 544, startPoint y: 105, endPoint x: 544, endPoint y: 116, distance: 11.3
click at [544, 116] on div "Trigger Weekly on Mondays at 9:00 AM CDT Owner Unassigned" at bounding box center [600, 106] width 1050 height 46
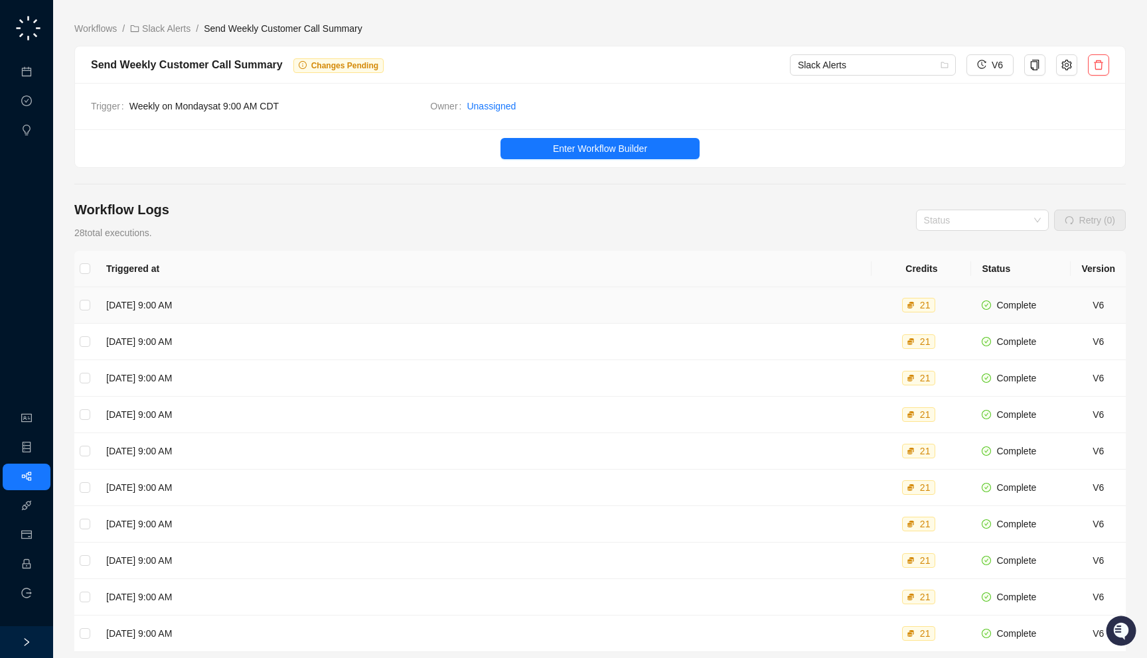
click at [656, 300] on td "Monday, 09/22/25, 9:00 AM" at bounding box center [484, 305] width 776 height 37
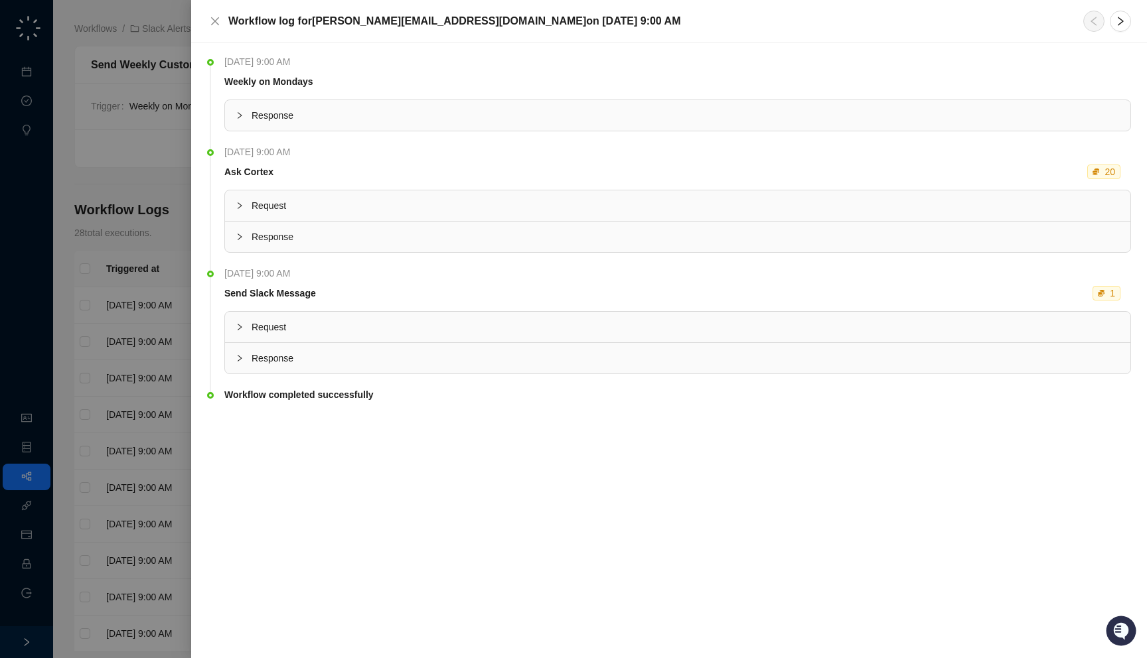
click at [418, 177] on div "Ask Cortex 20" at bounding box center [675, 172] width 907 height 15
click at [291, 203] on span "Request" at bounding box center [686, 205] width 868 height 15
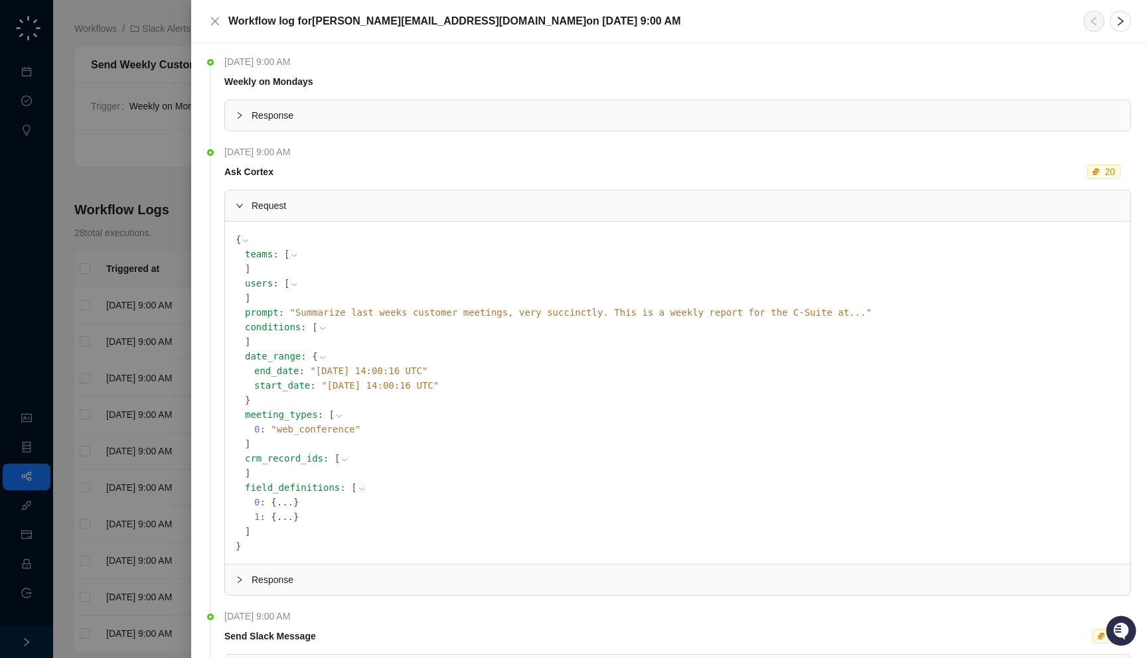
click at [322, 209] on span "Request" at bounding box center [686, 205] width 868 height 15
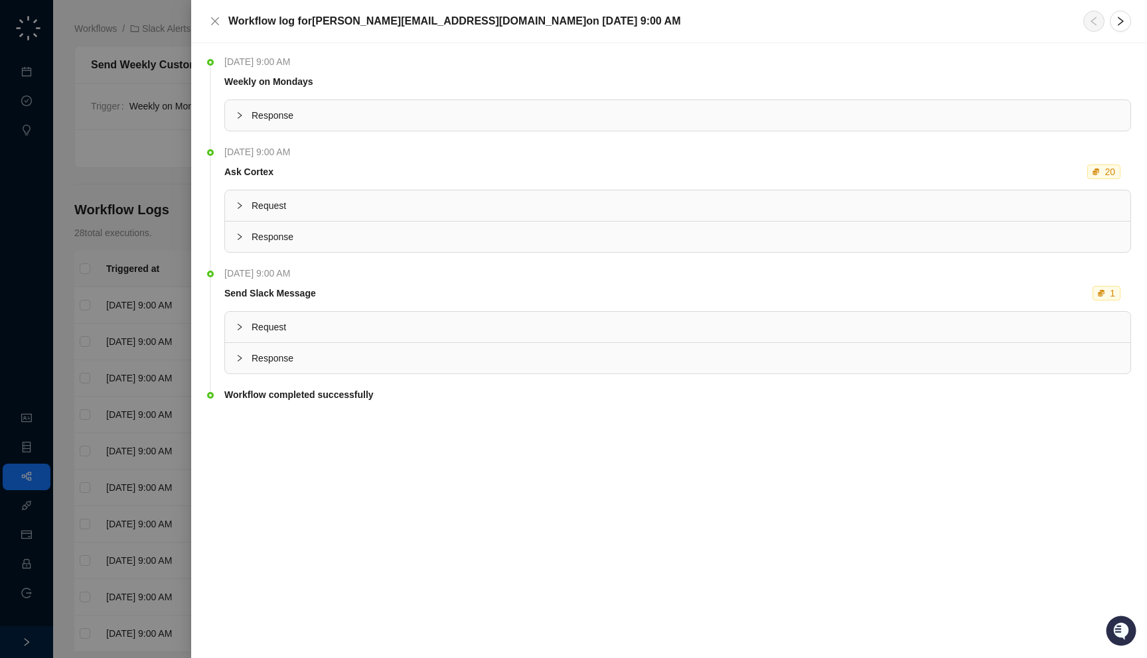
click at [120, 211] on div at bounding box center [573, 329] width 1147 height 658
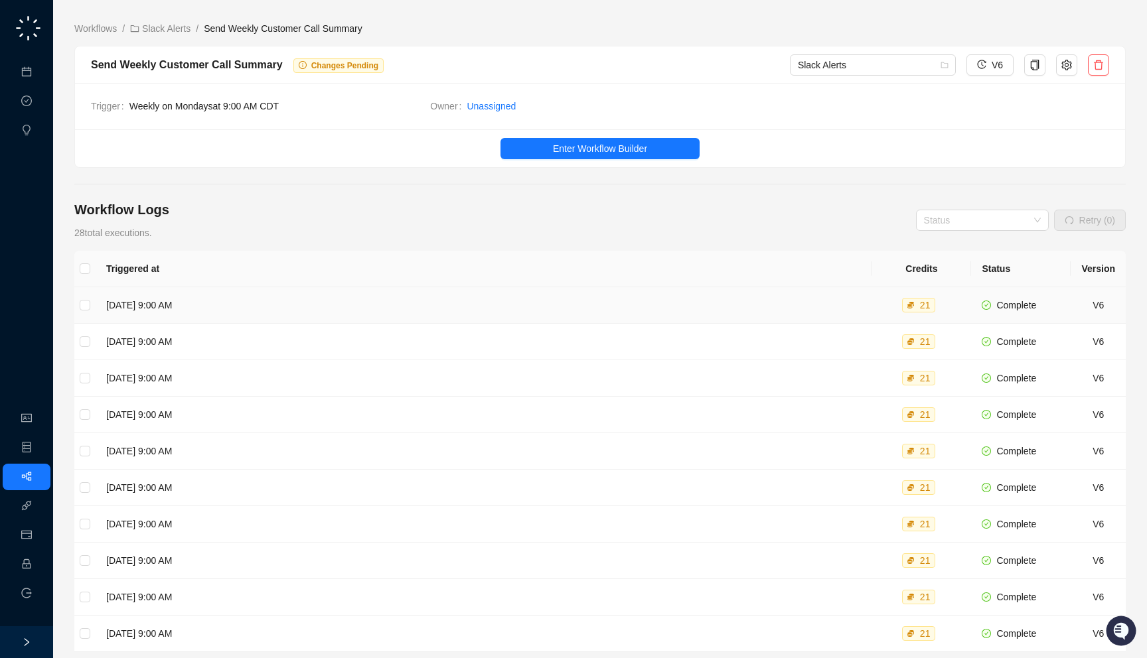
click at [372, 312] on td "Monday, 09/22/25, 9:00 AM" at bounding box center [484, 305] width 776 height 37
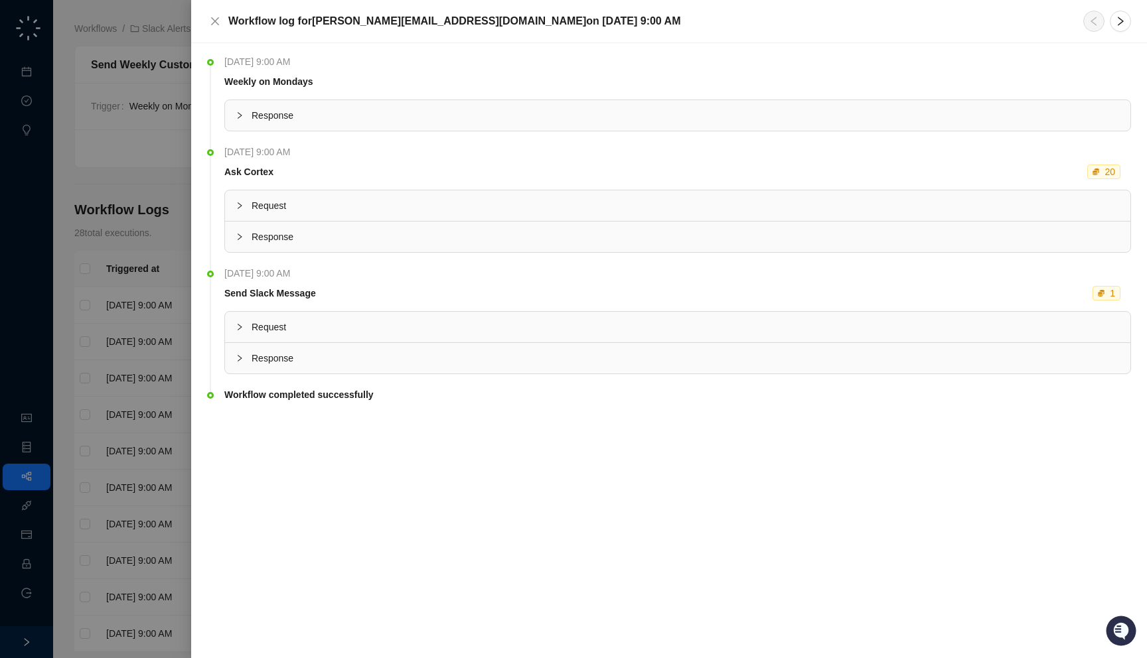
click at [127, 403] on div at bounding box center [573, 329] width 1147 height 658
